Goal: Navigation & Orientation: Find specific page/section

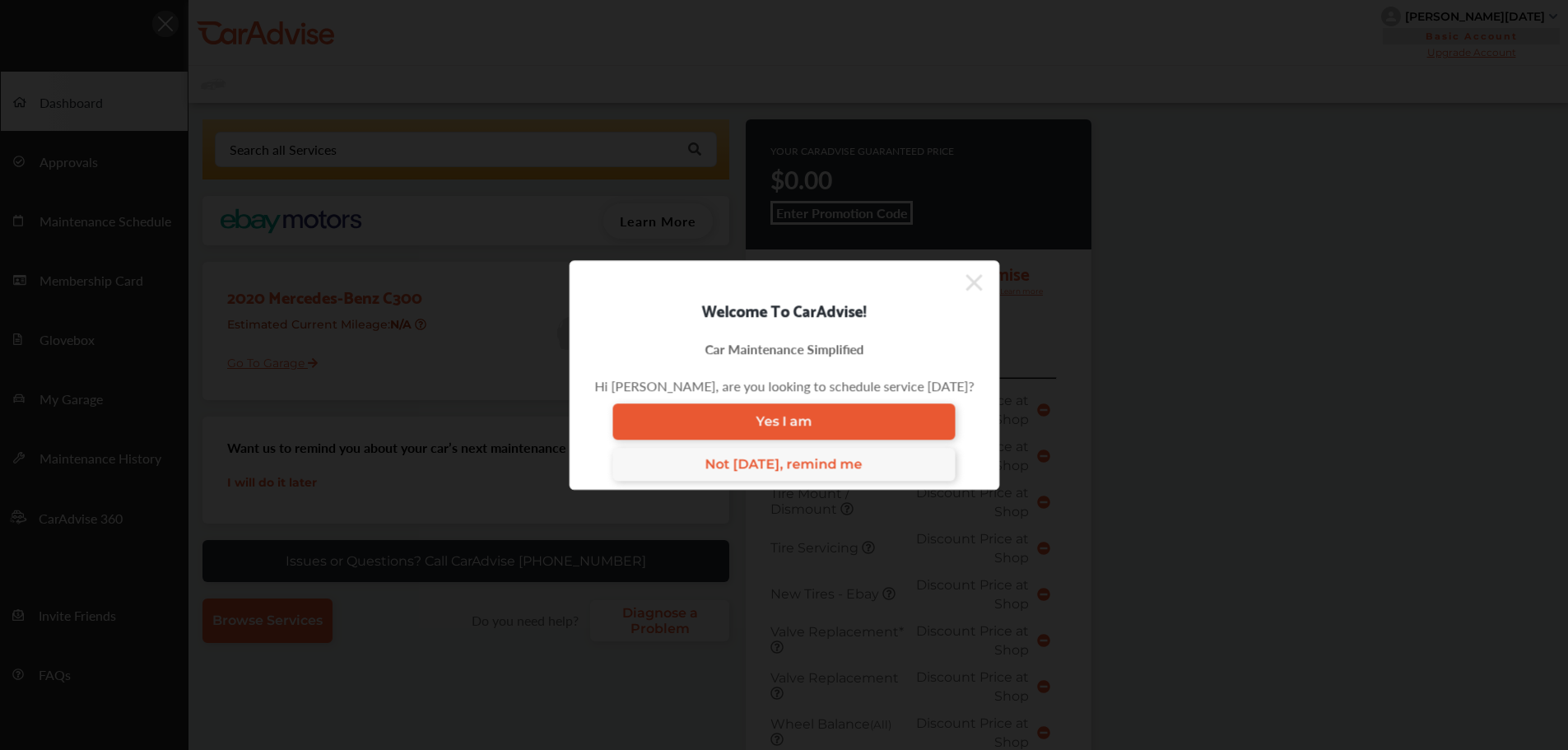
click at [967, 283] on icon at bounding box center [973, 281] width 16 height 16
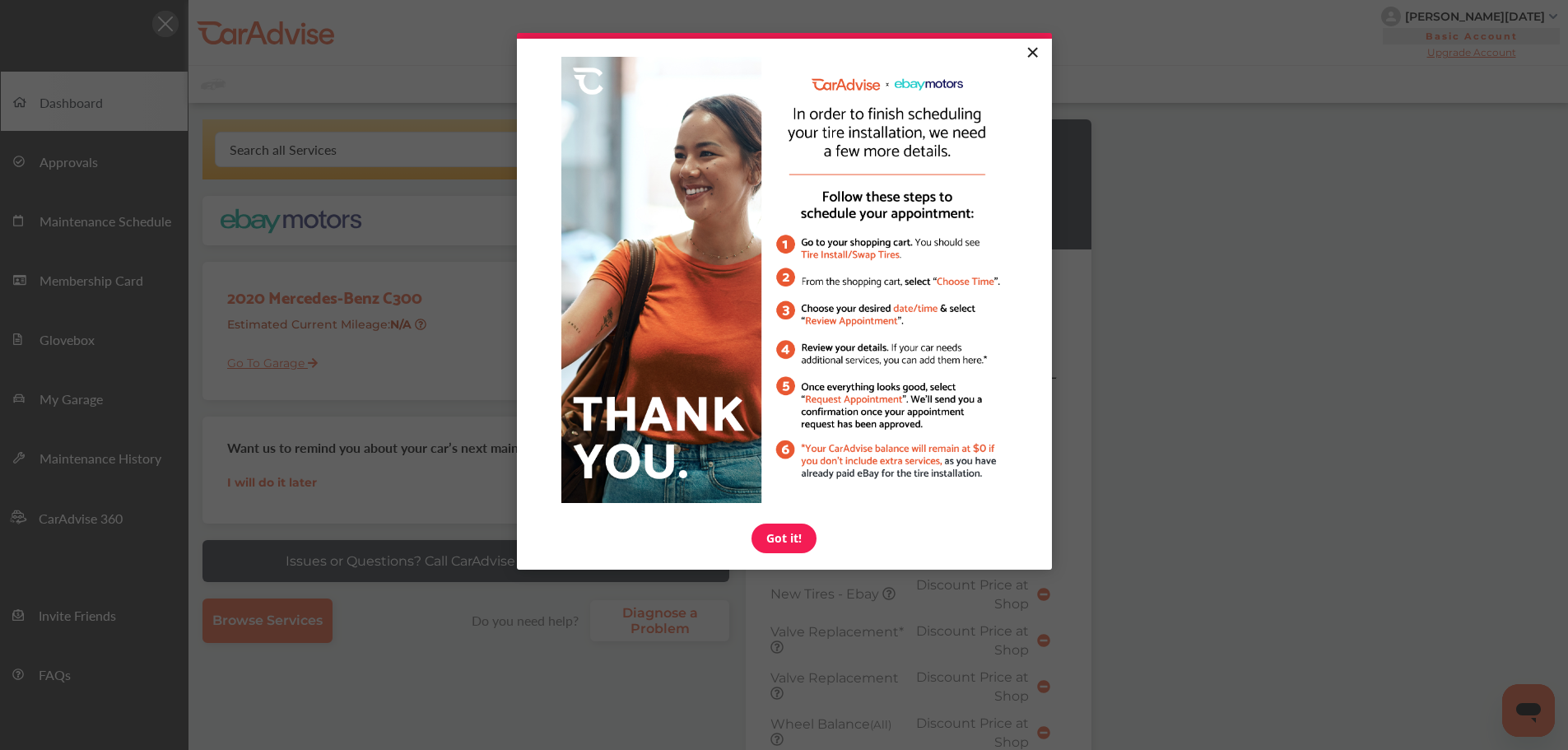
click at [1031, 44] on link "×" at bounding box center [1032, 53] width 29 height 30
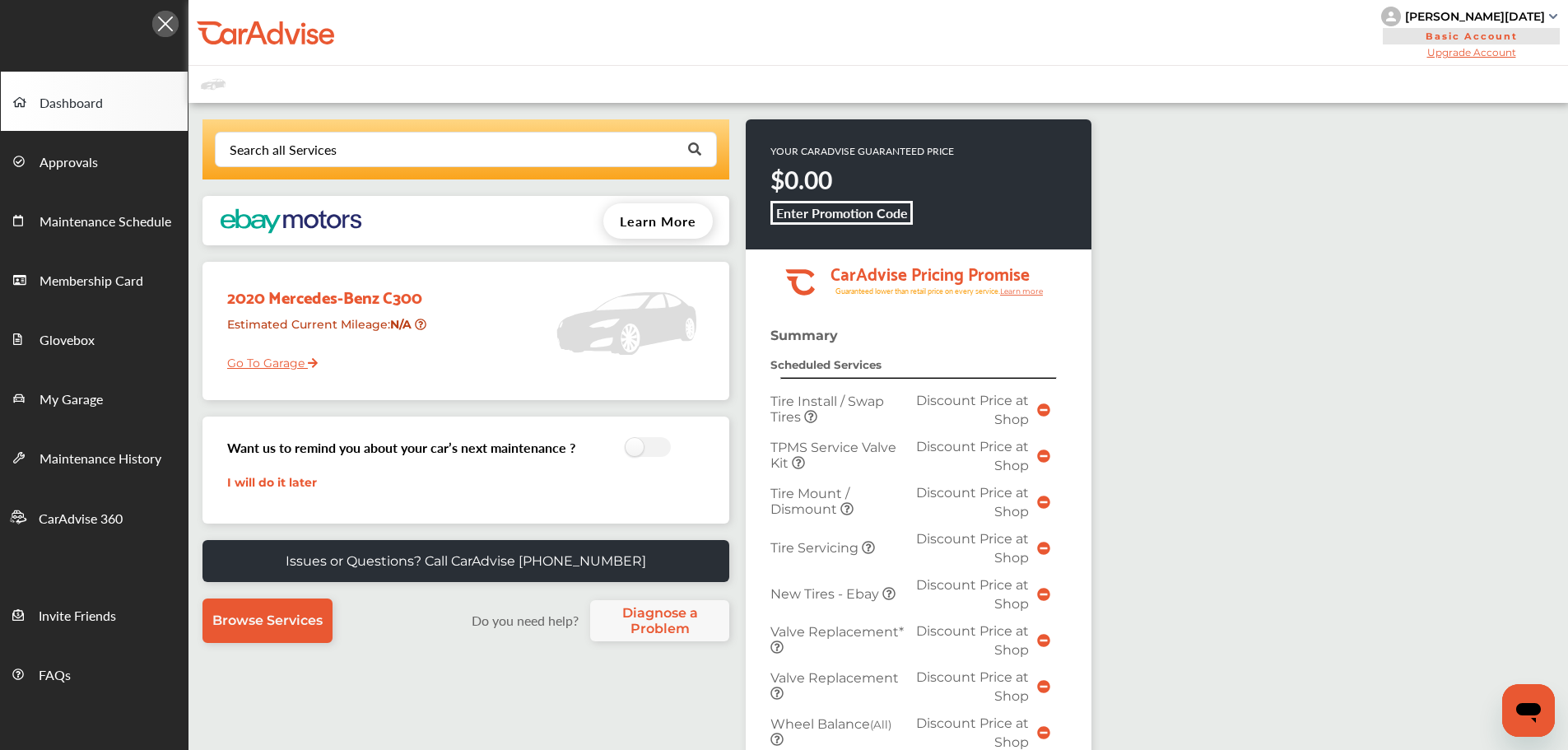
click at [265, 360] on link "Go To Garage" at bounding box center [265, 358] width 103 height 31
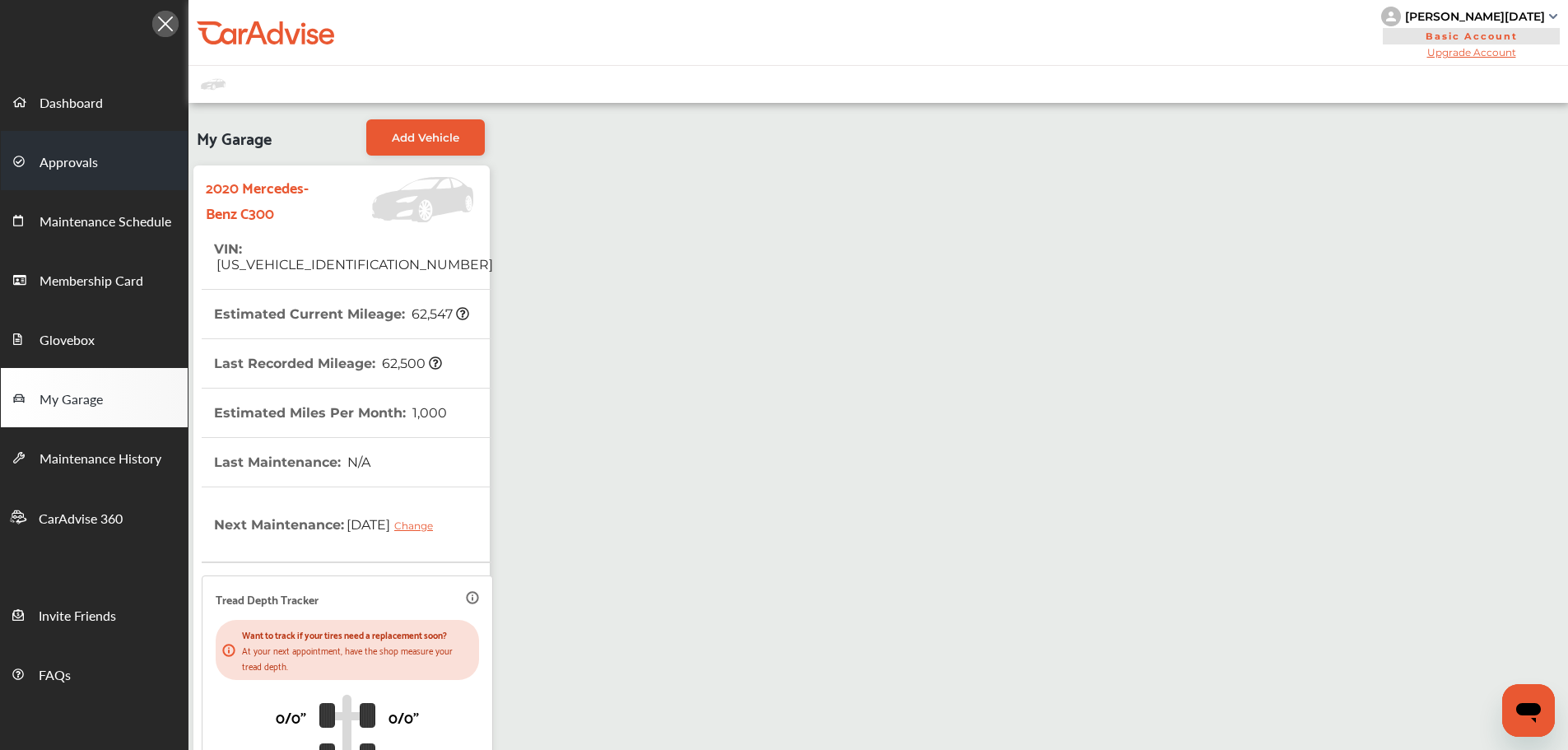
drag, startPoint x: 86, startPoint y: 98, endPoint x: 114, endPoint y: 140, distance: 50.5
click at [86, 99] on span "Dashboard" at bounding box center [71, 103] width 64 height 21
